Goal: Information Seeking & Learning: Understand process/instructions

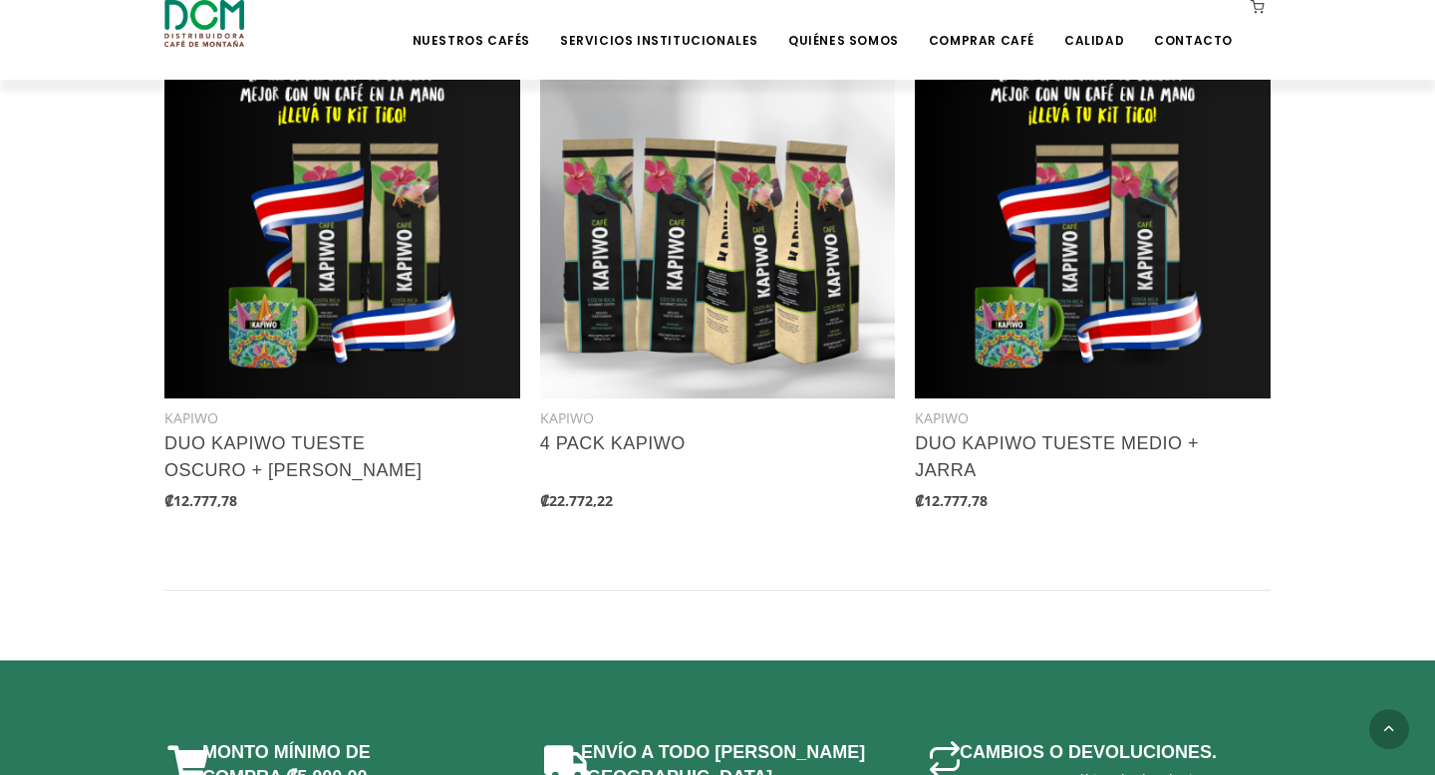
scroll to position [2484, 0]
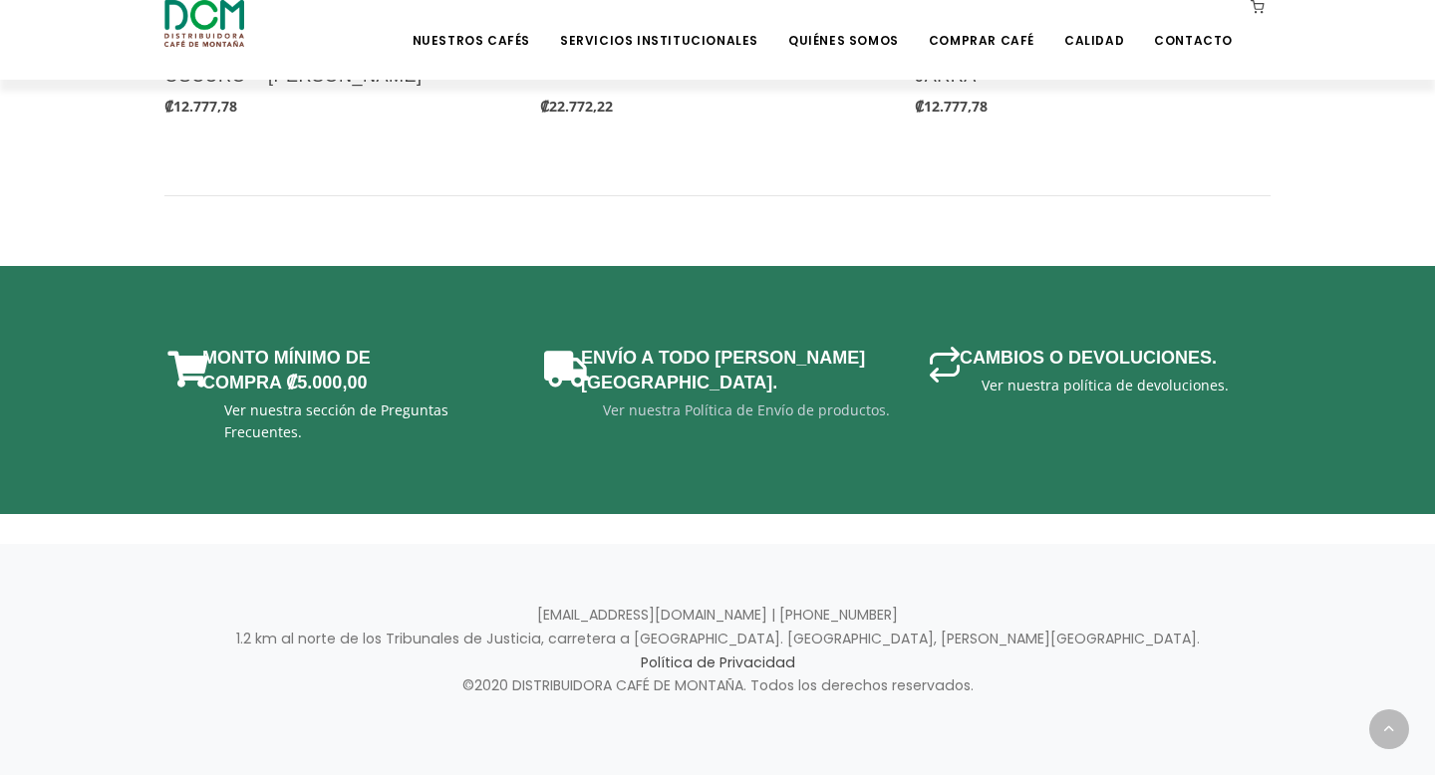
click at [694, 401] on link "Ver nuestra Política de Envío de productos." at bounding box center [746, 410] width 287 height 19
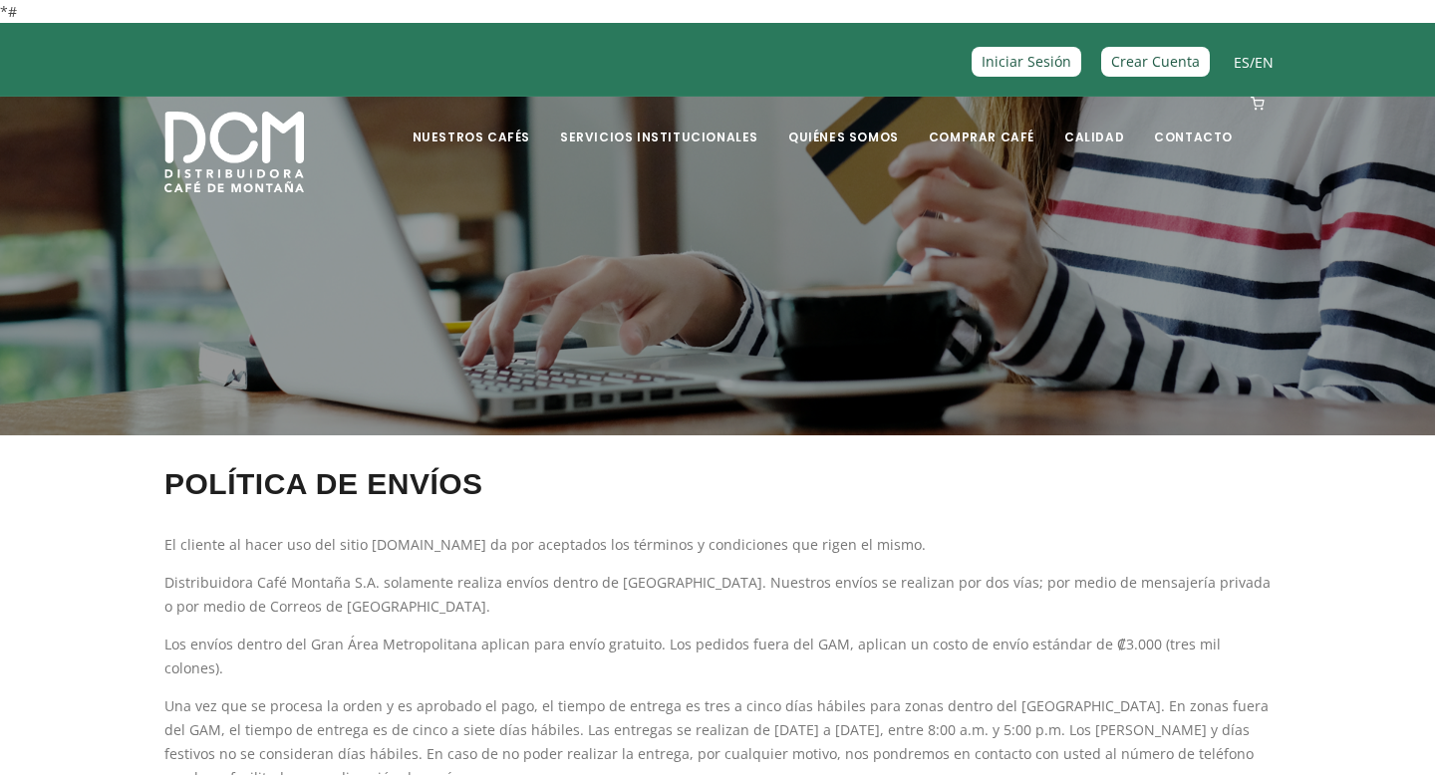
click at [257, 144] on img at bounding box center [234, 152] width 140 height 81
